Goal: Information Seeking & Learning: Find specific fact

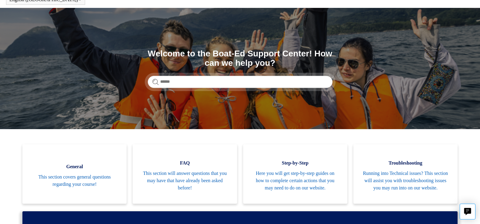
scroll to position [30, 0]
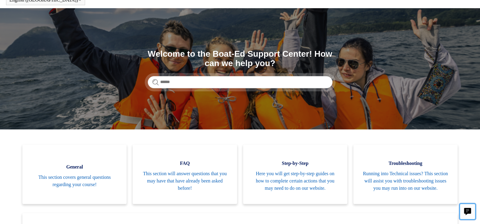
click at [469, 212] on icon "Live chat" at bounding box center [467, 211] width 7 height 6
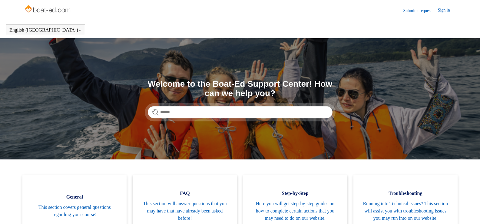
scroll to position [0, 0]
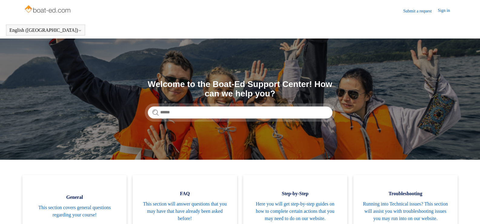
click at [414, 12] on link "Submit a request" at bounding box center [420, 11] width 34 height 6
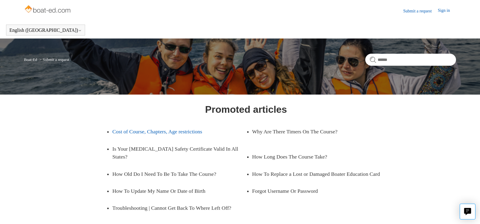
click at [137, 131] on link "Cost of Course, Chapters, Age restrictions" at bounding box center [174, 131] width 124 height 17
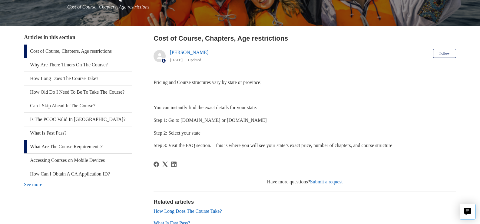
scroll to position [61, 0]
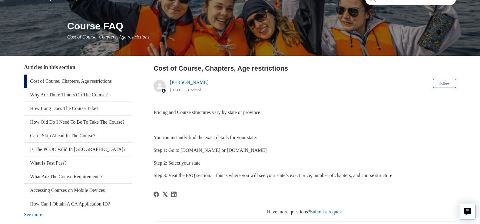
click at [71, 80] on link "Cost of Course, Chapters, Age restrictions" at bounding box center [78, 80] width 108 height 13
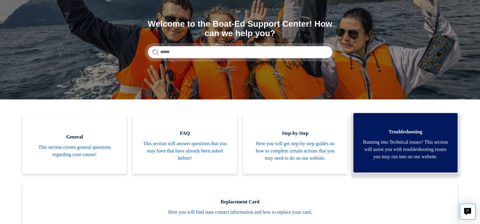
scroll to position [61, 0]
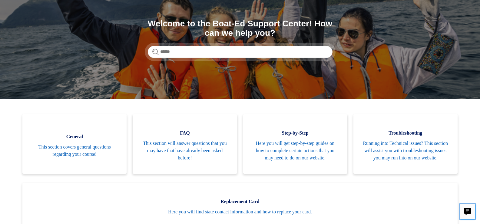
click at [467, 209] on icon "Live chat" at bounding box center [466, 211] width 7 height 7
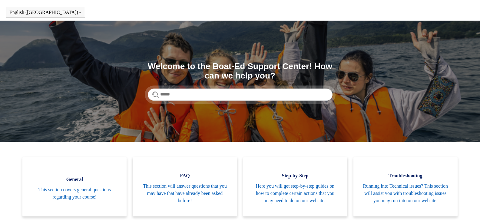
scroll to position [0, 0]
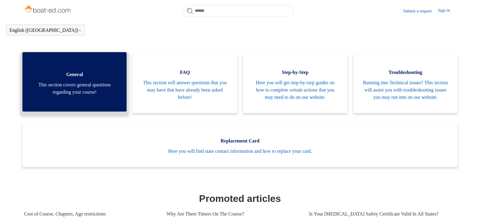
click at [72, 92] on span "This section covers general questions regarding your course!" at bounding box center [74, 88] width 86 height 15
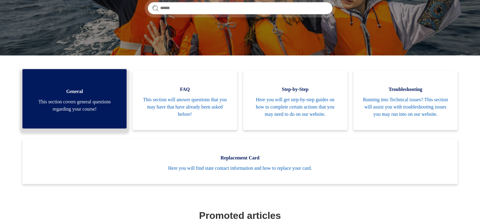
scroll to position [121, 0]
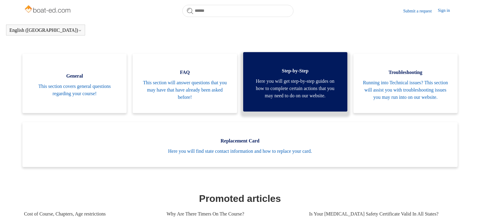
drag, startPoint x: 257, startPoint y: 106, endPoint x: 323, endPoint y: 95, distance: 67.5
click at [319, 108] on ul "General This section covers general questions regarding your course! FAQ This s…" at bounding box center [239, 115] width 441 height 122
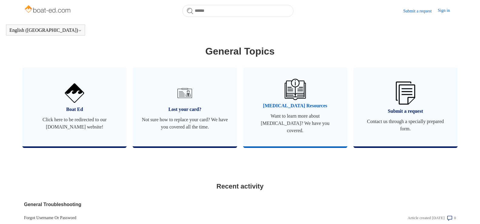
scroll to position [346, 0]
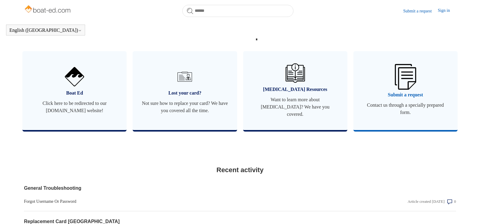
click at [404, 86] on img at bounding box center [404, 76] width 21 height 25
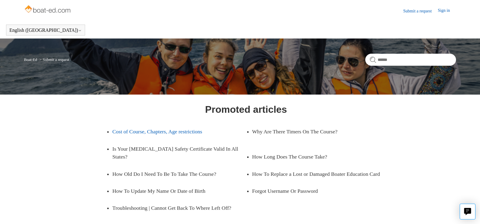
click at [142, 131] on link "Cost of Course, Chapters, Age restrictions" at bounding box center [174, 131] width 124 height 17
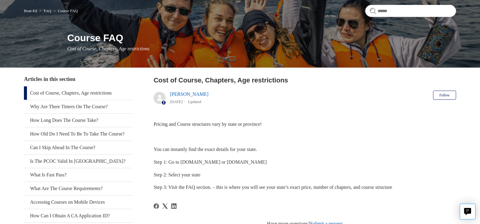
scroll to position [61, 0]
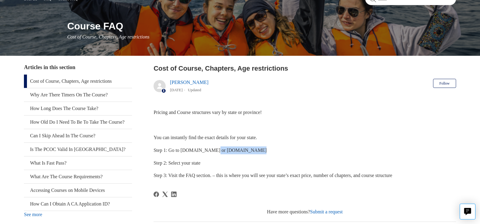
drag, startPoint x: 215, startPoint y: 149, endPoint x: 251, endPoint y: 153, distance: 35.9
click at [251, 152] on span "Step 1: Go to [DOMAIN_NAME] or [DOMAIN_NAME]" at bounding box center [209, 149] width 113 height 5
click at [230, 157] on div "Pricing and Course structures vary by state or province! You can instantly find…" at bounding box center [304, 143] width 302 height 71
drag, startPoint x: 217, startPoint y: 149, endPoint x: 256, endPoint y: 152, distance: 39.4
click at [256, 152] on p "Step 1: Go to [DOMAIN_NAME] or [DOMAIN_NAME]" at bounding box center [304, 150] width 302 height 8
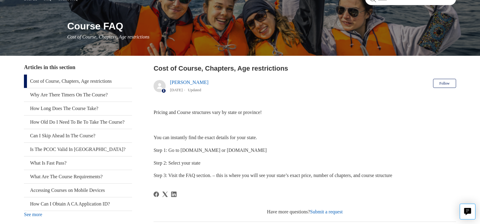
copy span "[DOMAIN_NAME]"
